Goal: Information Seeking & Learning: Learn about a topic

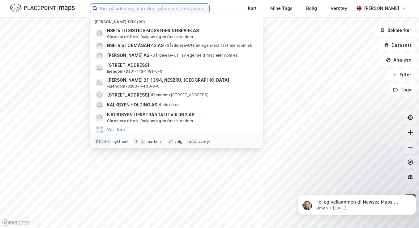
click at [144, 7] on input at bounding box center [153, 8] width 112 height 9
paste input "Stordalsveien 541 AS"
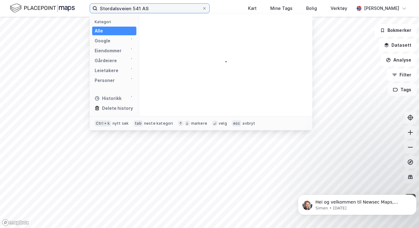
type input "Stordalsveien 541 AS"
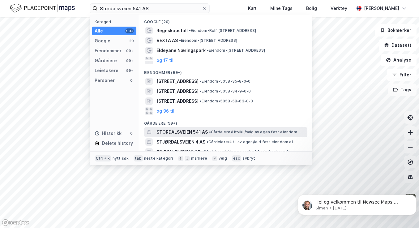
click at [196, 133] on span "STORDALSVEIEN 541 AS" at bounding box center [181, 131] width 51 height 7
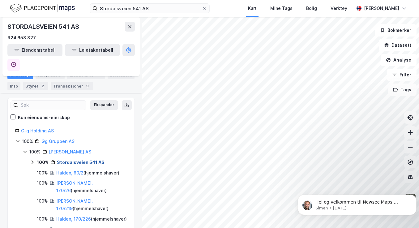
scroll to position [51, 0]
click at [77, 159] on link "Stordalsveien 541 AS" at bounding box center [81, 161] width 48 height 5
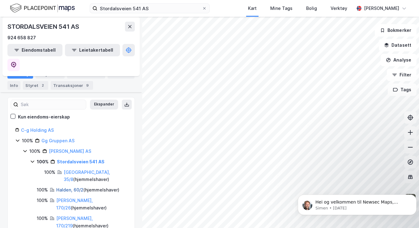
click at [68, 187] on link "Halden, 60/2" at bounding box center [69, 189] width 27 height 5
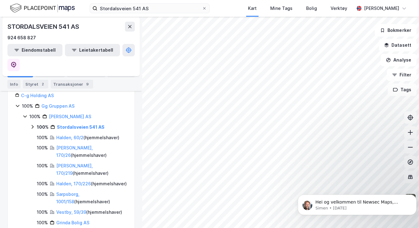
scroll to position [86, 0]
click at [31, 124] on icon at bounding box center [32, 126] width 5 height 5
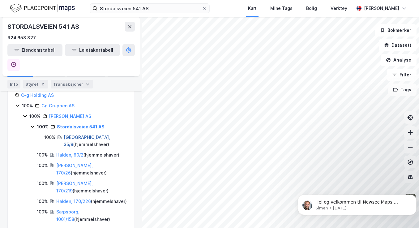
click at [83, 135] on link "[GEOGRAPHIC_DATA], 35/8" at bounding box center [87, 141] width 46 height 13
